Goal: Information Seeking & Learning: Learn about a topic

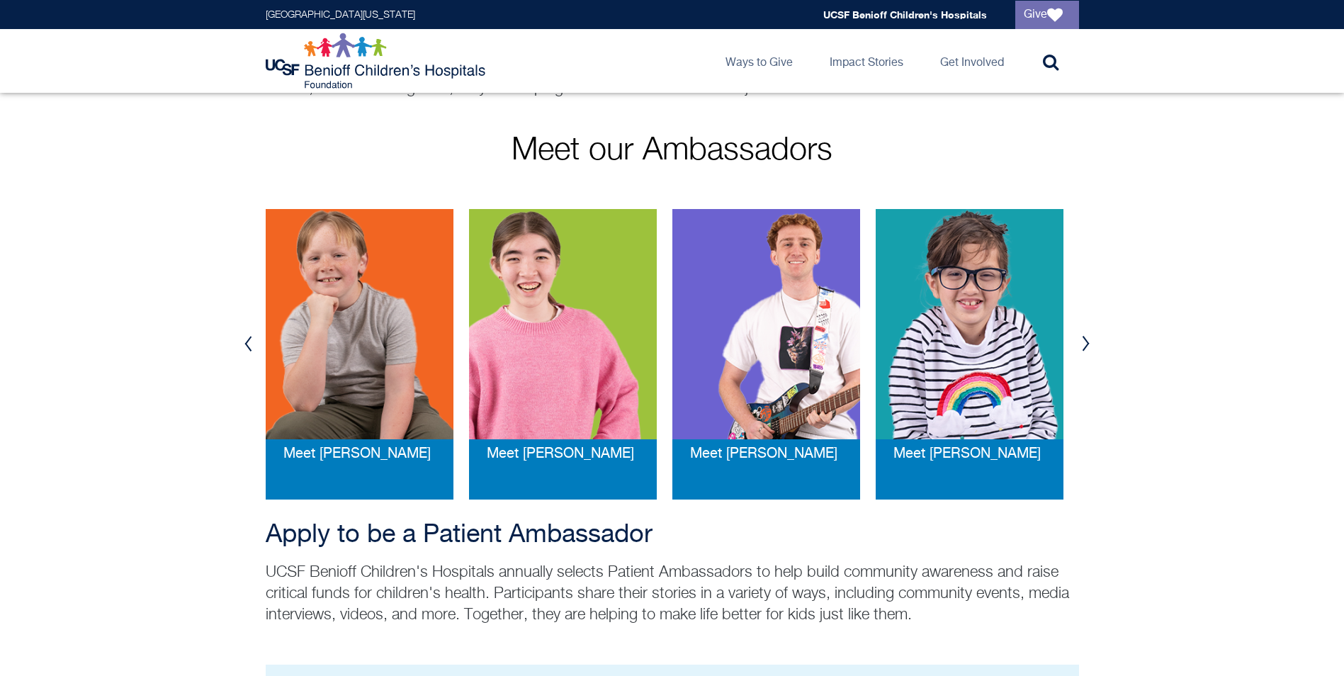
scroll to position [213, 0]
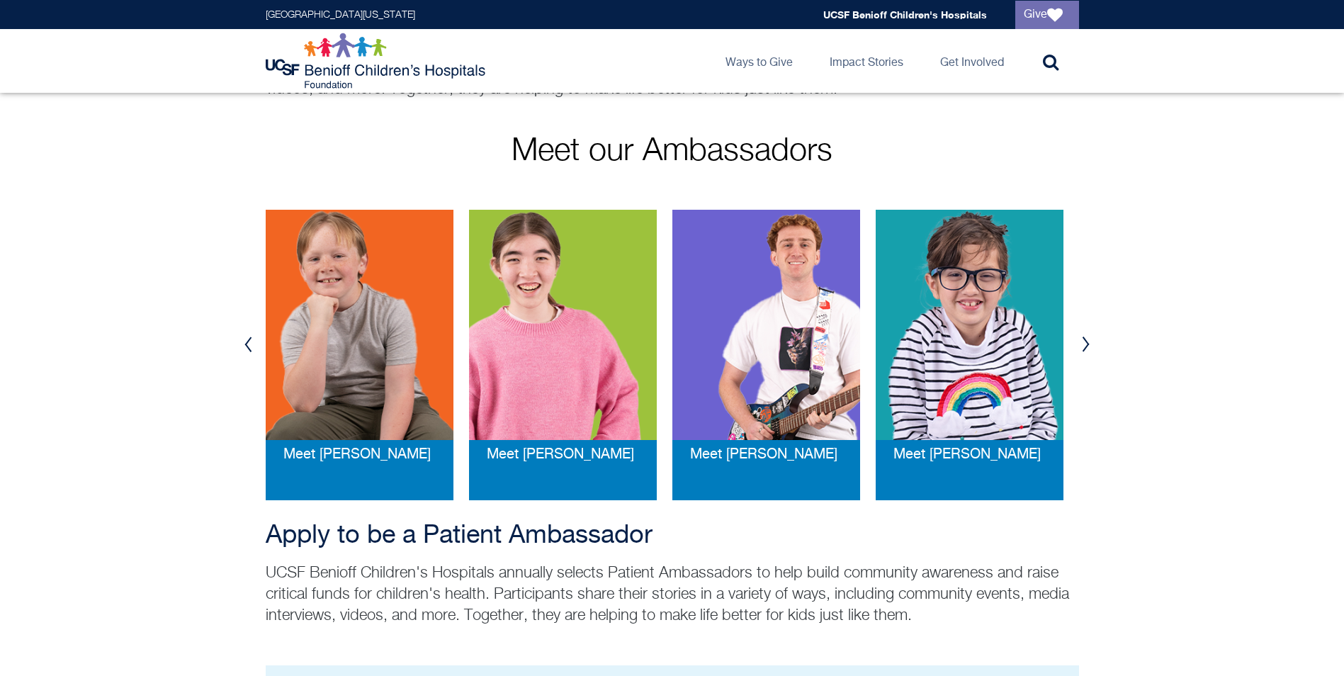
click at [1088, 346] on button "Next" at bounding box center [1085, 344] width 21 height 43
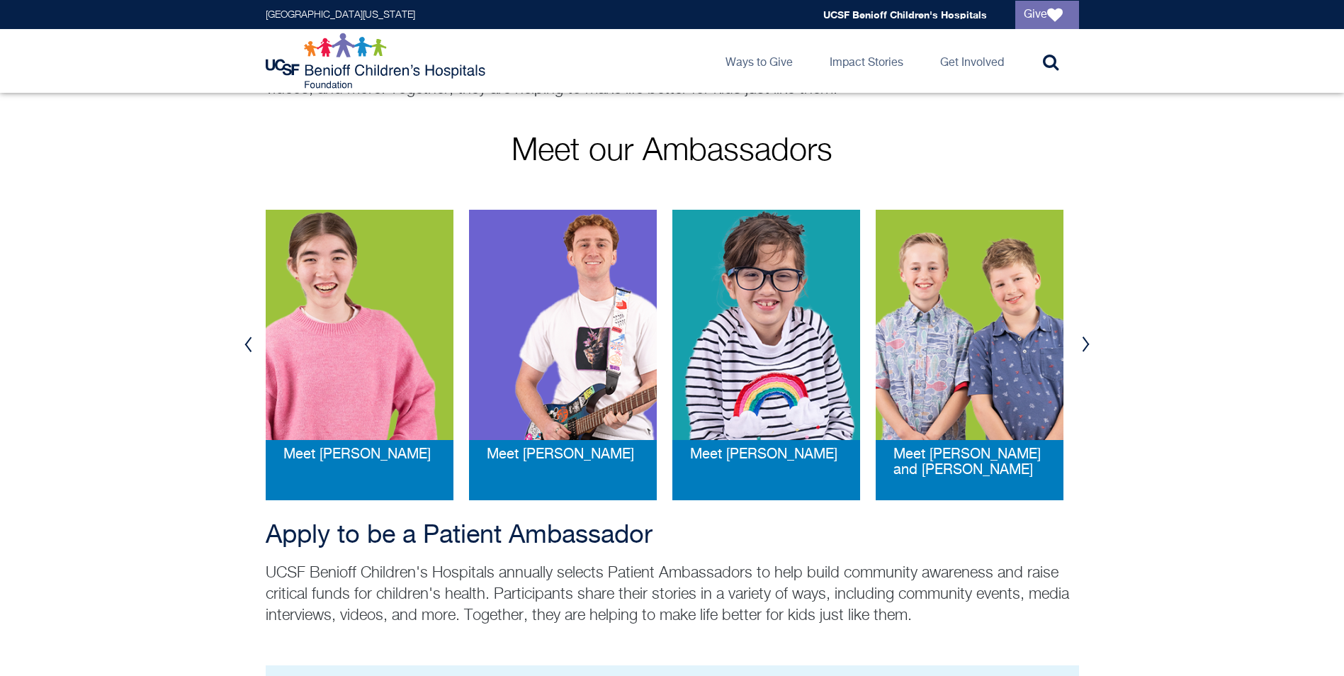
click at [1088, 346] on button "Next" at bounding box center [1085, 344] width 21 height 43
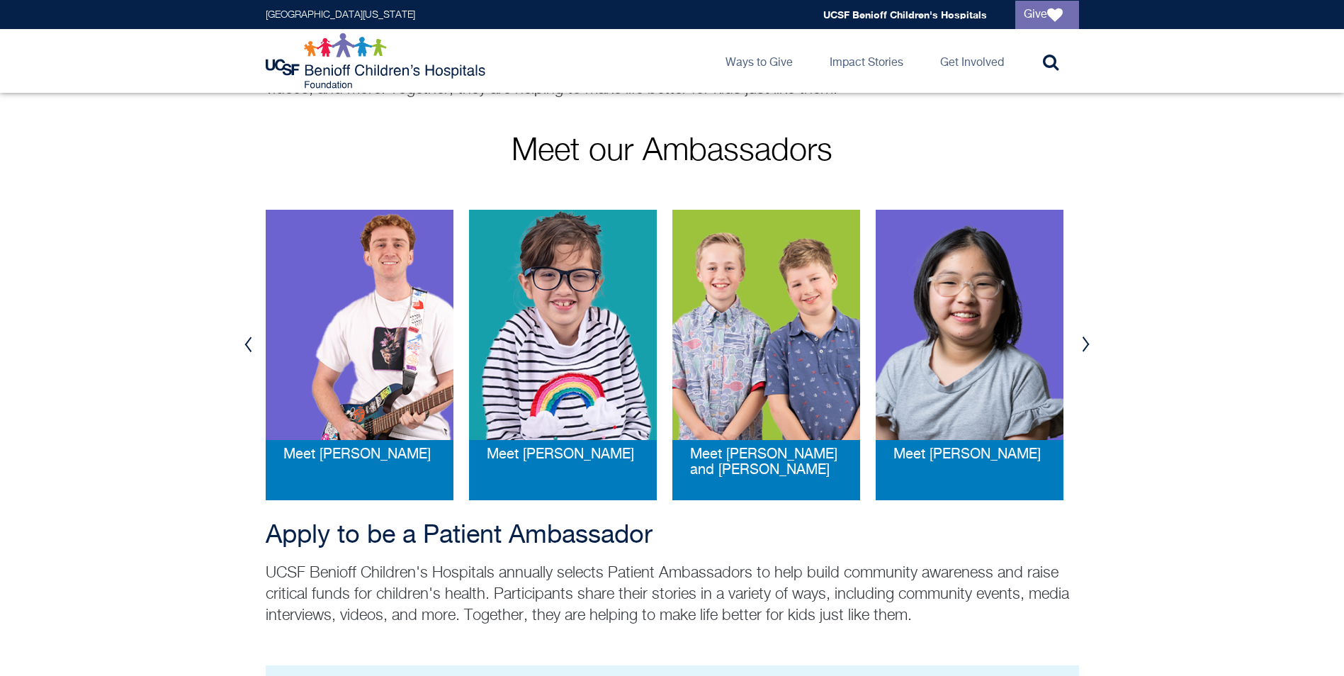
click at [1088, 346] on button "Next" at bounding box center [1085, 344] width 21 height 43
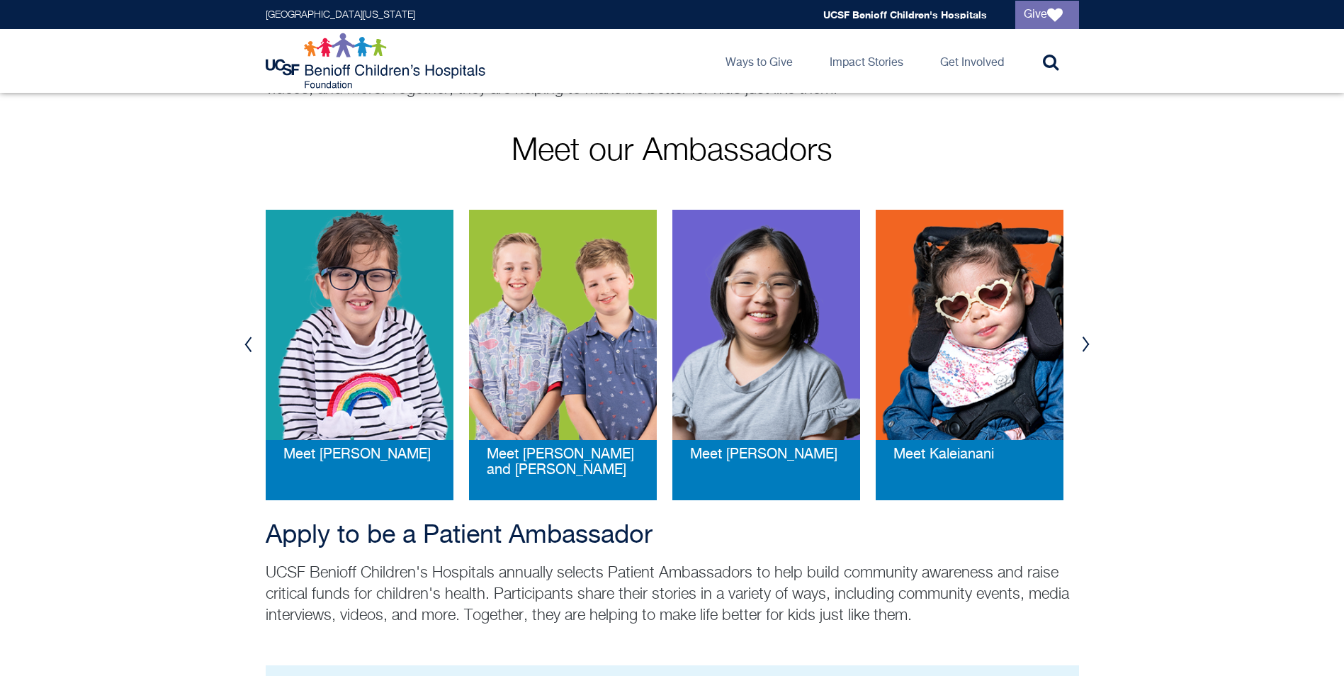
click at [1088, 346] on button "Next" at bounding box center [1085, 344] width 21 height 43
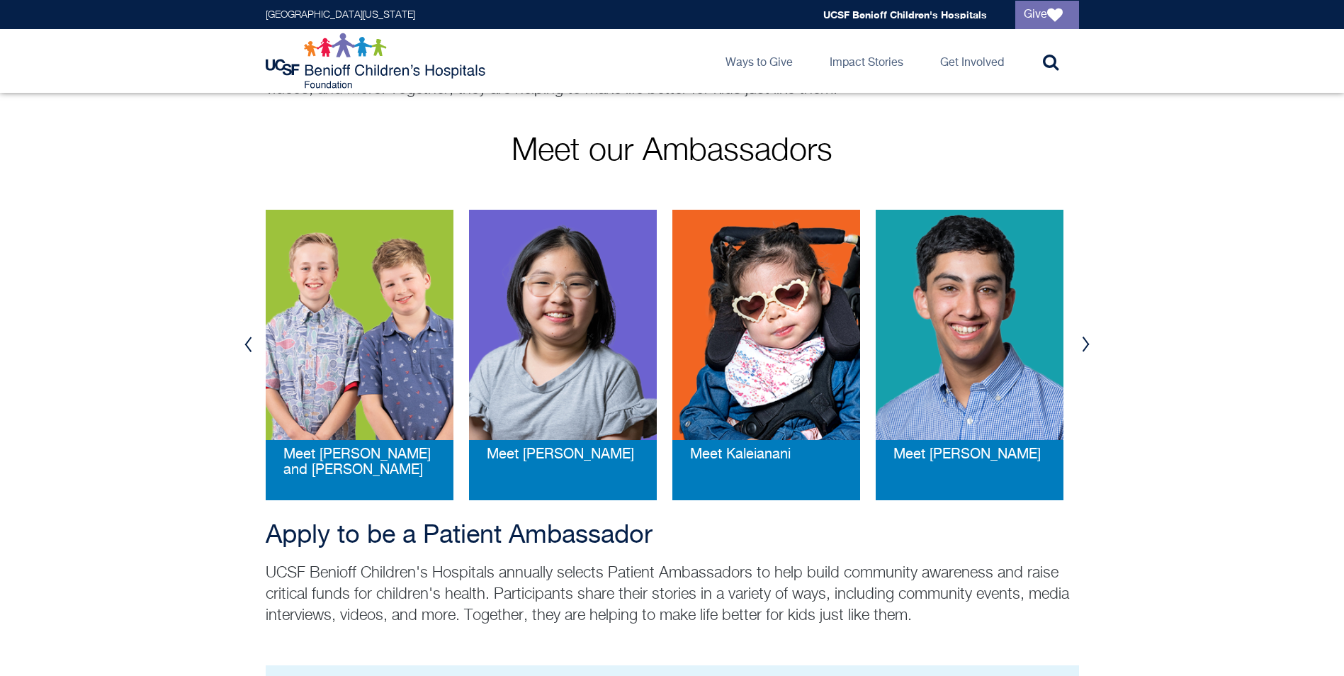
click at [1088, 346] on button "Next" at bounding box center [1085, 344] width 21 height 43
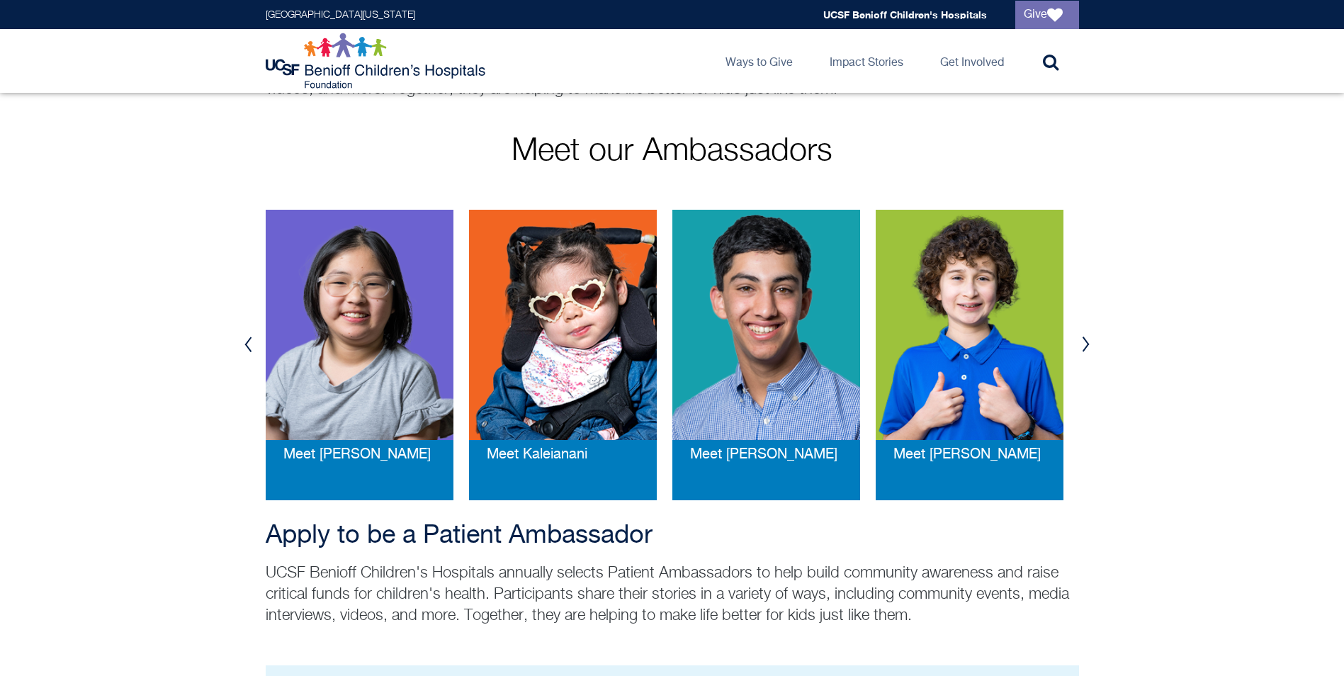
click at [1088, 346] on button "Next" at bounding box center [1085, 344] width 21 height 43
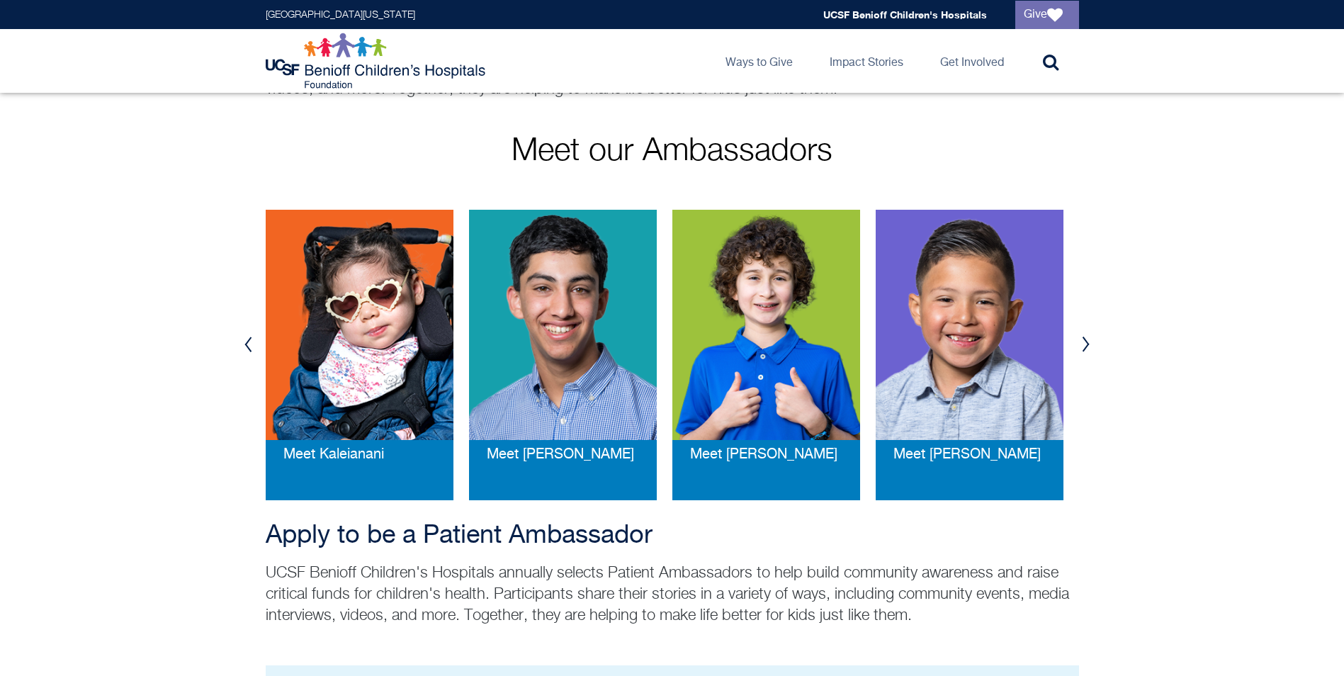
click at [1088, 346] on button "Next" at bounding box center [1085, 344] width 21 height 43
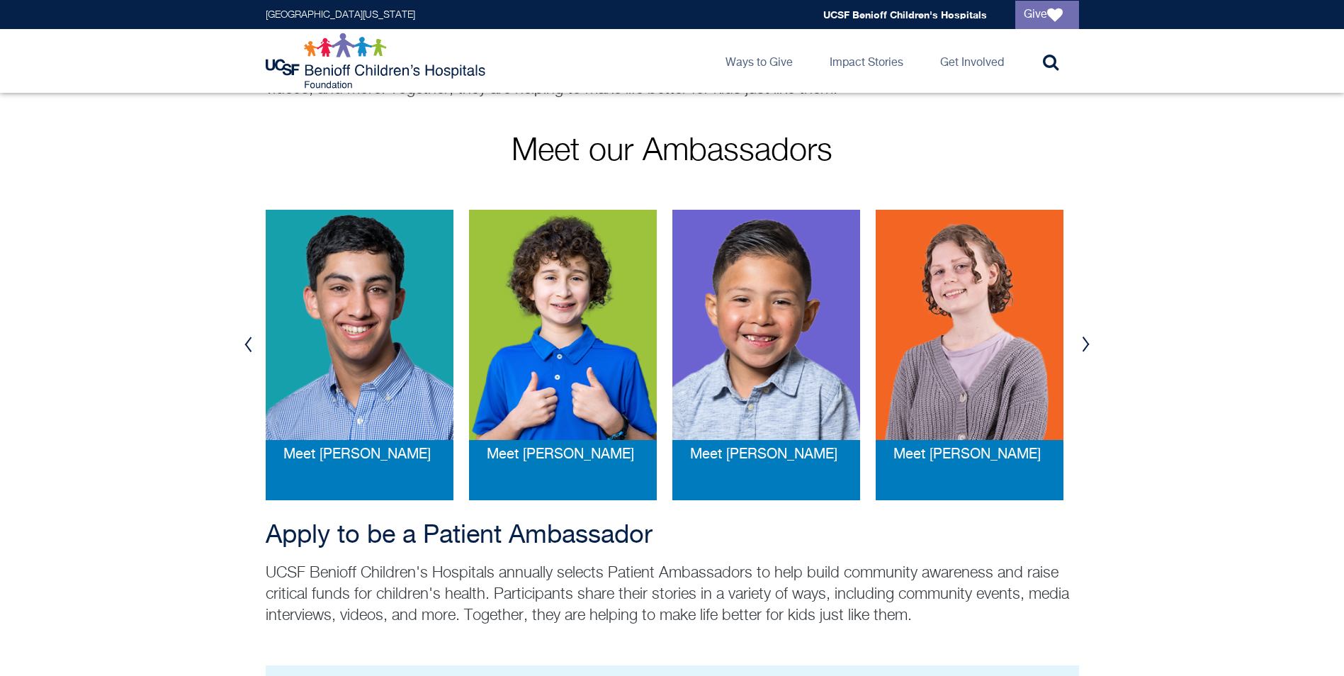
click at [1088, 346] on button "Next" at bounding box center [1085, 344] width 21 height 43
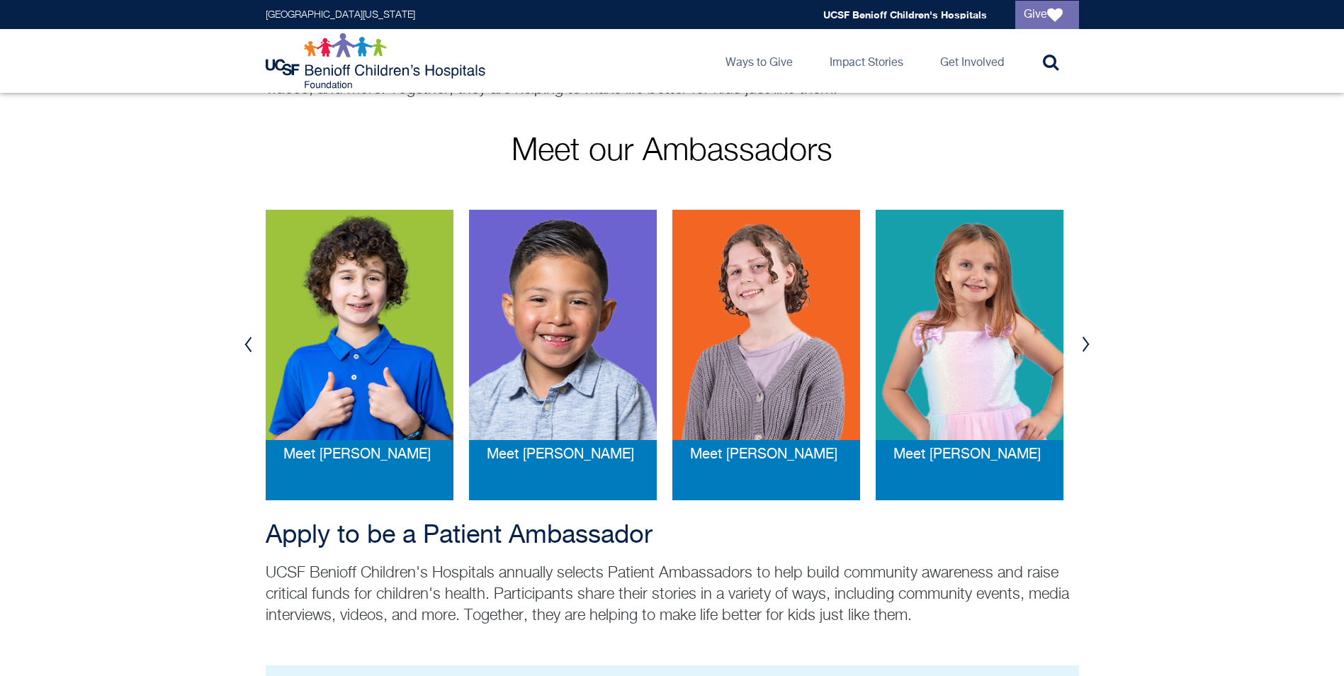
click at [1088, 346] on button "Next" at bounding box center [1085, 344] width 21 height 43
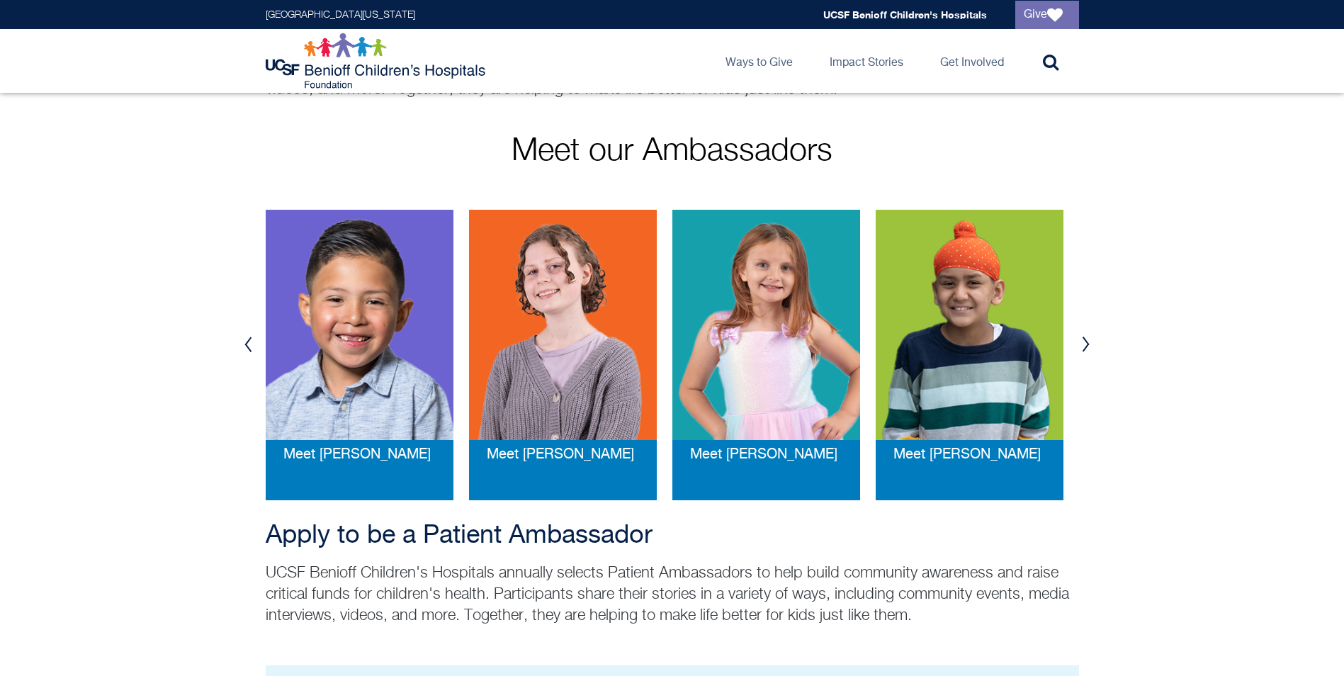
click at [1088, 346] on button "Next" at bounding box center [1085, 344] width 21 height 43
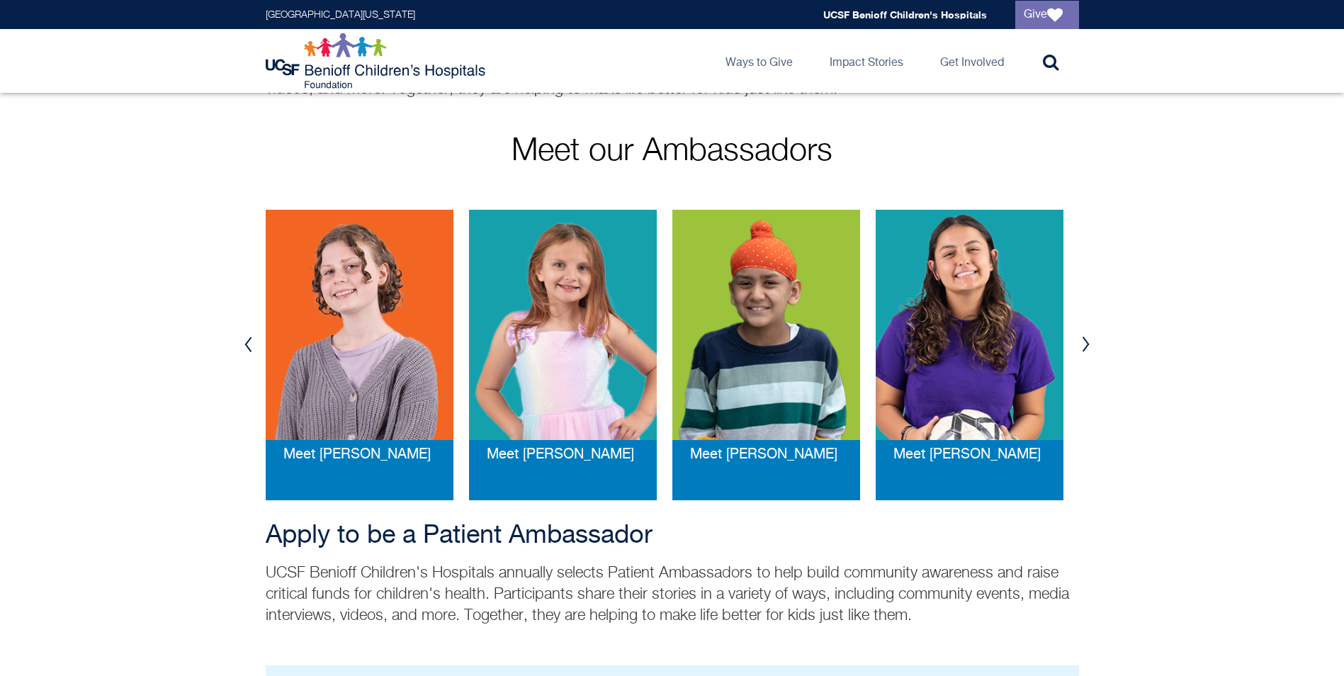
click at [1088, 346] on button "Next" at bounding box center [1085, 344] width 21 height 43
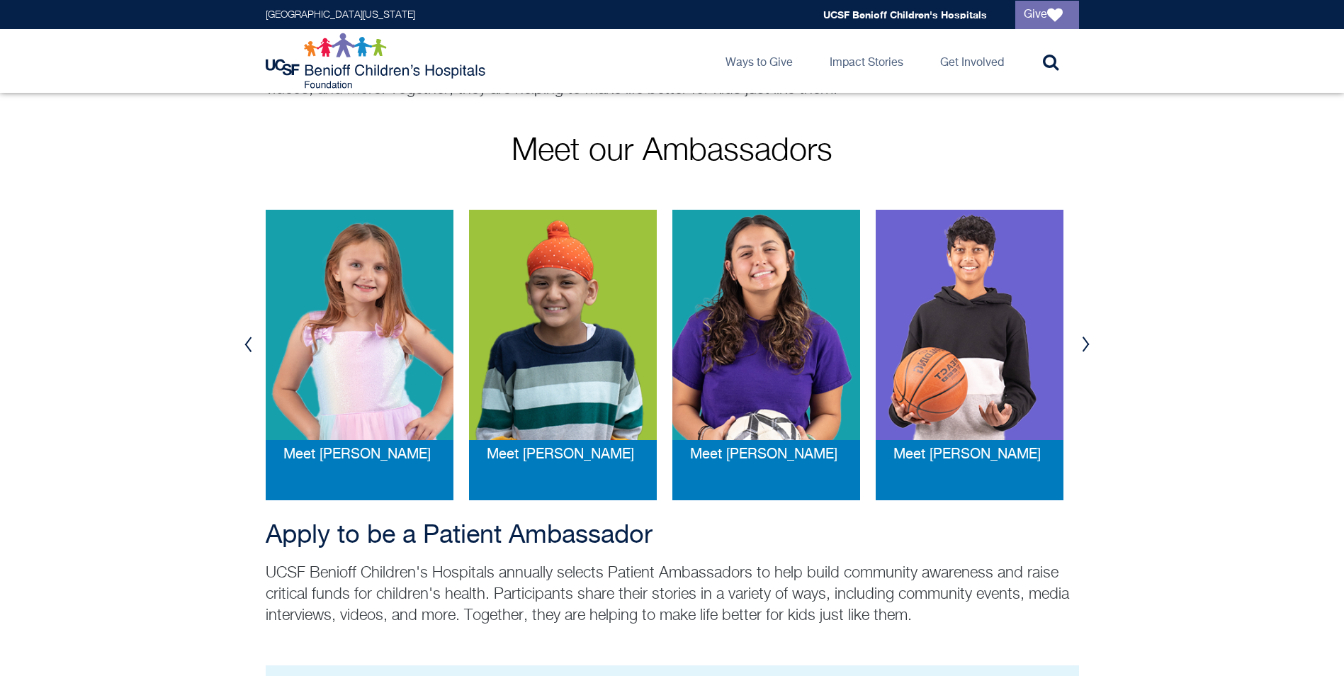
click at [1088, 346] on button "Next" at bounding box center [1085, 344] width 21 height 43
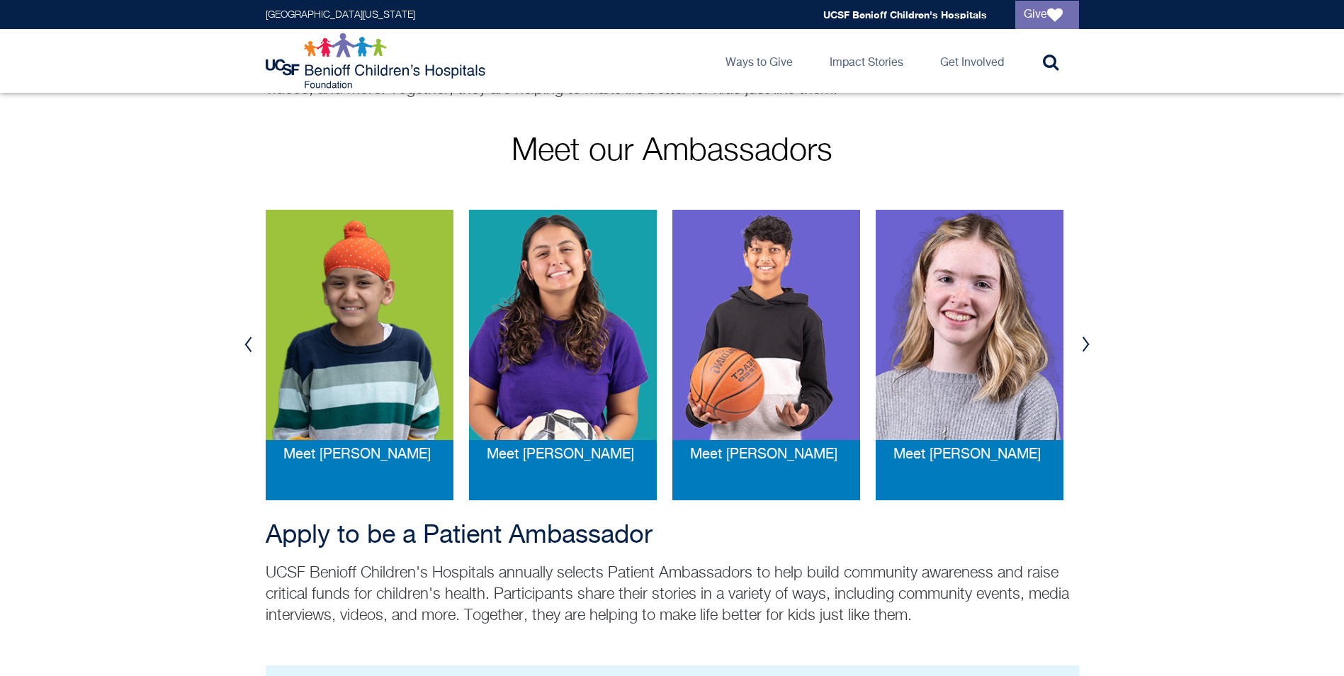
click at [570, 349] on img at bounding box center [563, 325] width 188 height 230
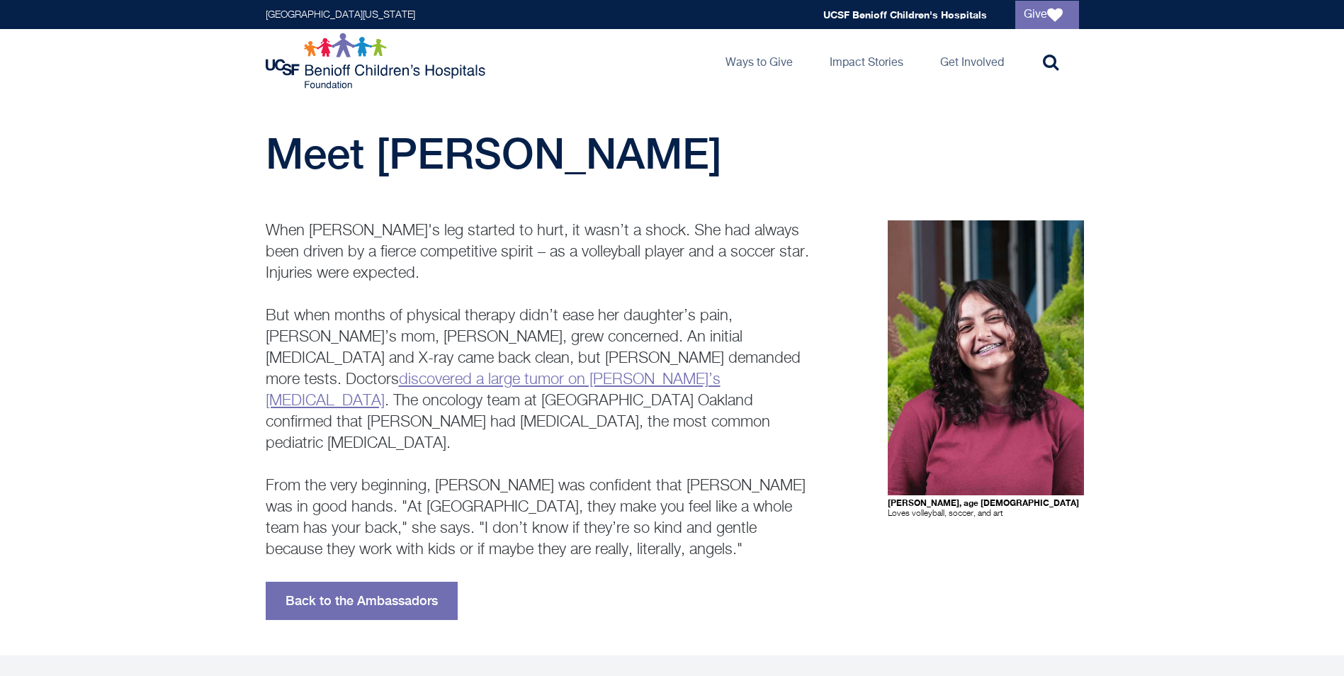
click at [683, 372] on link "discovered a large tumor on Krystie’s femur" at bounding box center [493, 390] width 455 height 37
click at [637, 372] on link "discovered a large tumor on Krystie’s femur" at bounding box center [493, 390] width 455 height 37
